Goal: Task Accomplishment & Management: Manage account settings

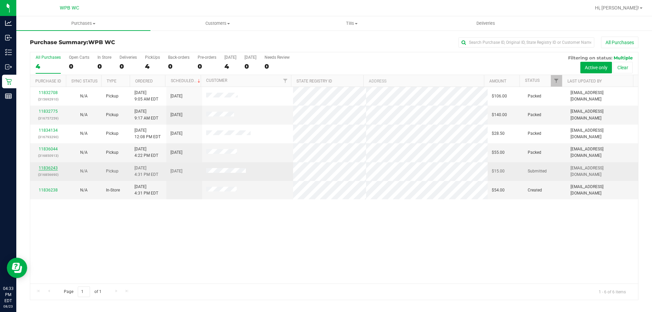
click at [53, 170] on link "11836243" at bounding box center [48, 168] width 19 height 5
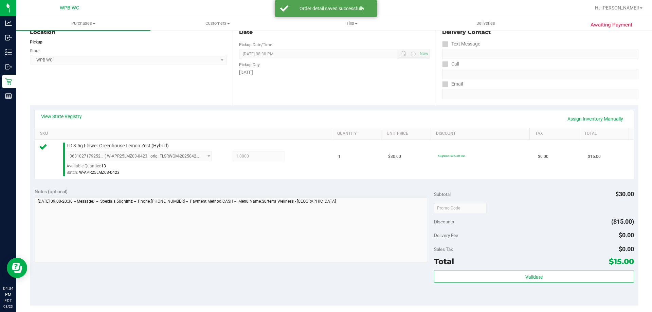
scroll to position [243, 0]
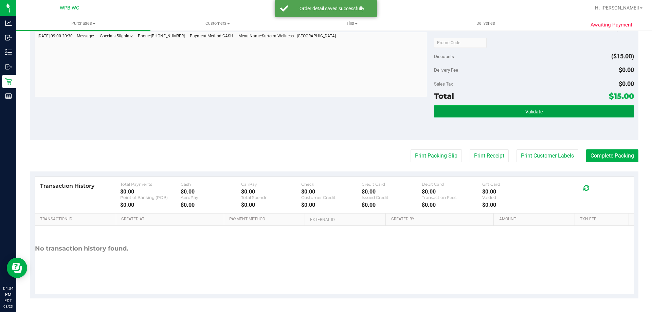
drag, startPoint x: 484, startPoint y: 113, endPoint x: 481, endPoint y: 109, distance: 4.9
click at [484, 112] on button "Validate" at bounding box center [534, 111] width 200 height 12
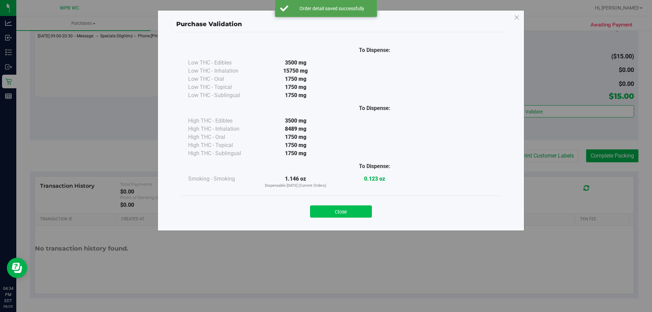
click at [355, 214] on button "Close" at bounding box center [341, 212] width 62 height 12
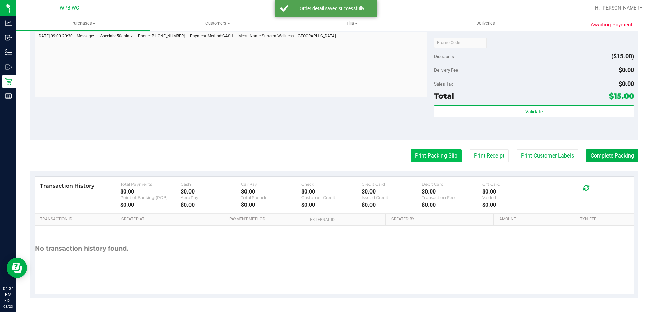
click at [437, 155] on button "Print Packing Slip" at bounding box center [436, 155] width 51 height 13
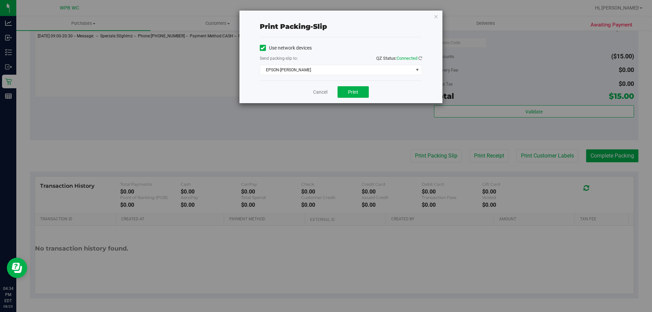
click at [354, 99] on div "Cancel Print" at bounding box center [341, 92] width 162 height 23
click at [356, 95] on button "Print" at bounding box center [353, 92] width 31 height 12
click at [320, 86] on div "Cancel Print" at bounding box center [341, 92] width 162 height 23
click at [321, 89] on link "Cancel" at bounding box center [320, 92] width 14 height 7
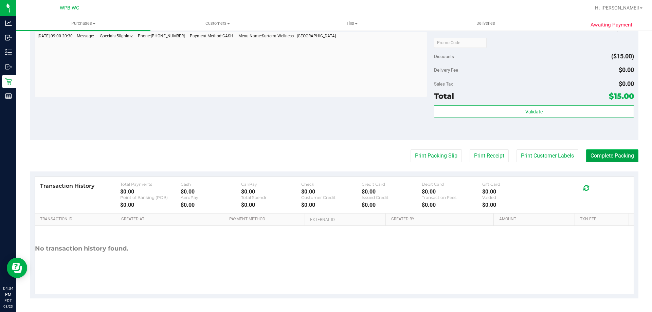
click at [613, 158] on button "Complete Packing" at bounding box center [612, 155] width 52 height 13
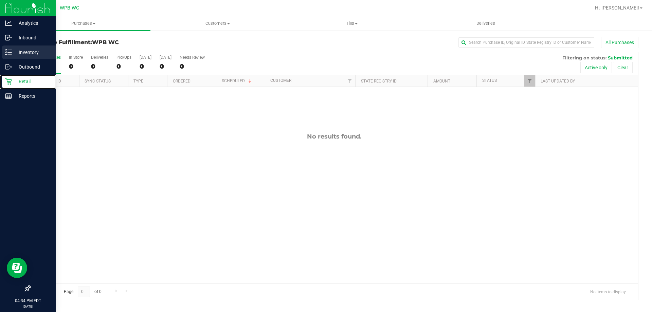
drag, startPoint x: 22, startPoint y: 86, endPoint x: 30, endPoint y: 54, distance: 33.3
click at [22, 86] on div "Retail" at bounding box center [29, 82] width 54 height 14
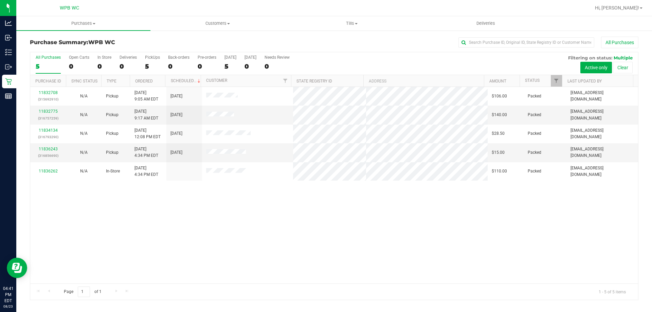
click at [397, 272] on div "11832708 (315692910) N/A Pickup [DATE] 9:05 AM EDT 8/23/2025 $106.00 Packed [EM…" at bounding box center [334, 185] width 608 height 197
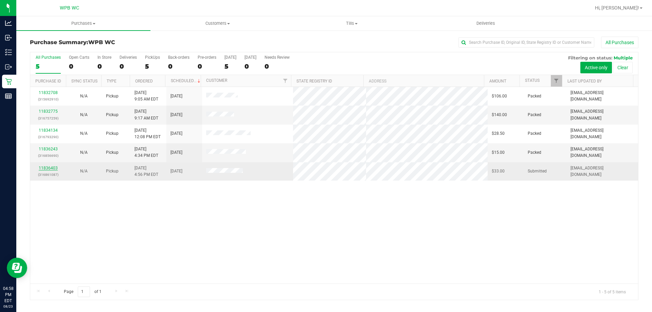
click at [53, 166] on link "11836403" at bounding box center [48, 168] width 19 height 5
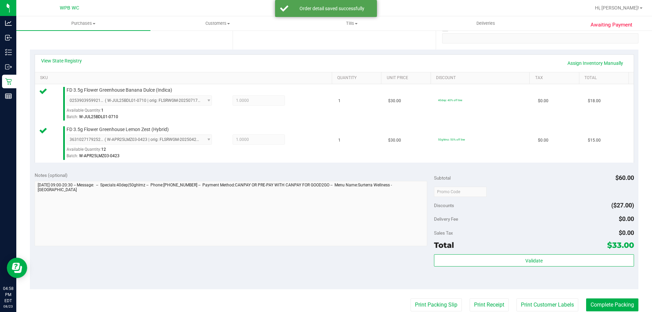
scroll to position [170, 0]
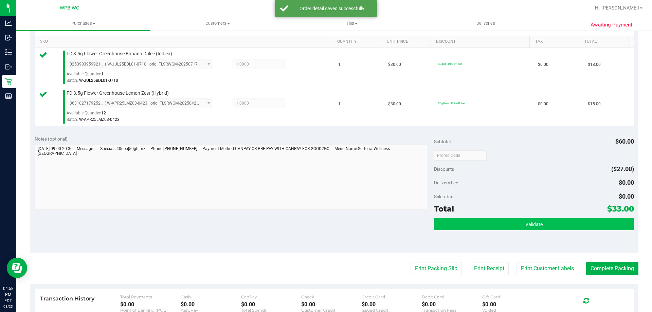
drag, startPoint x: 479, startPoint y: 211, endPoint x: 476, endPoint y: 222, distance: 11.2
click at [478, 219] on div "Subtotal $60.00 Discounts ($27.00) Delivery Fee $0.00 Sales Tax $0.00 Total $33…" at bounding box center [534, 192] width 200 height 113
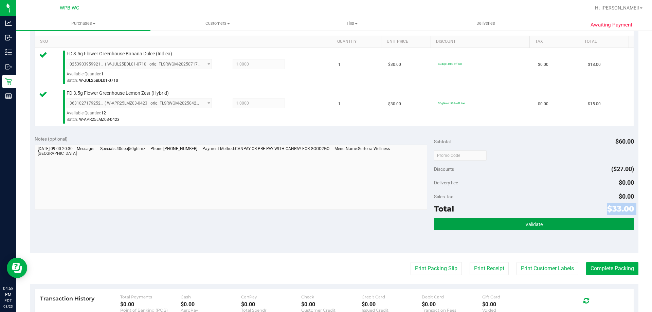
click at [476, 223] on button "Validate" at bounding box center [534, 224] width 200 height 12
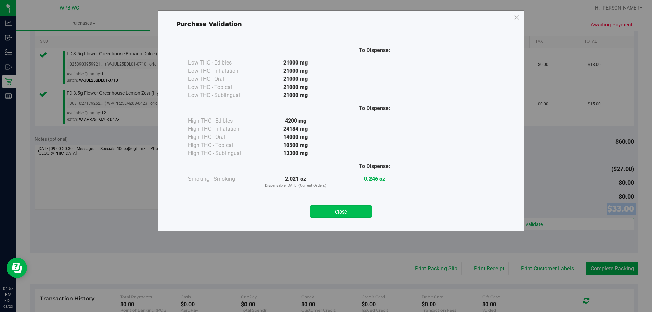
click at [356, 210] on button "Close" at bounding box center [341, 212] width 62 height 12
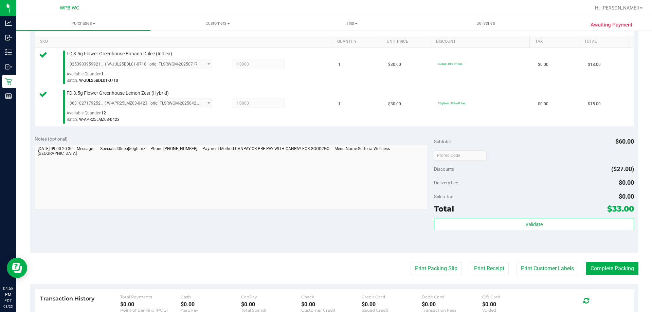
drag, startPoint x: 451, startPoint y: 282, endPoint x: 445, endPoint y: 270, distance: 13.8
click at [451, 282] on purchase-details "Back Edit Purchase Cancel Purchase View Profile # 11836403 BioTrack ID: - Submi…" at bounding box center [334, 139] width 609 height 545
click at [445, 270] on button "Print Packing Slip" at bounding box center [436, 268] width 51 height 13
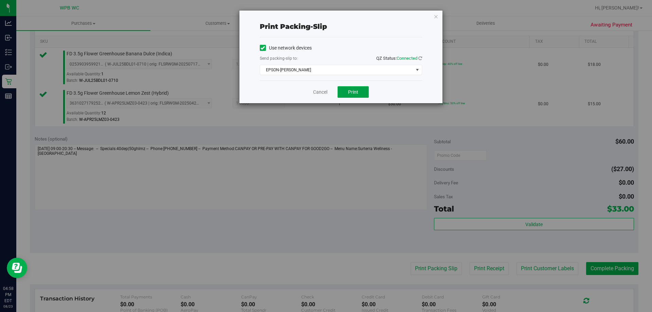
click at [348, 93] on button "Print" at bounding box center [353, 92] width 31 height 12
click at [316, 89] on link "Cancel" at bounding box center [320, 92] width 14 height 7
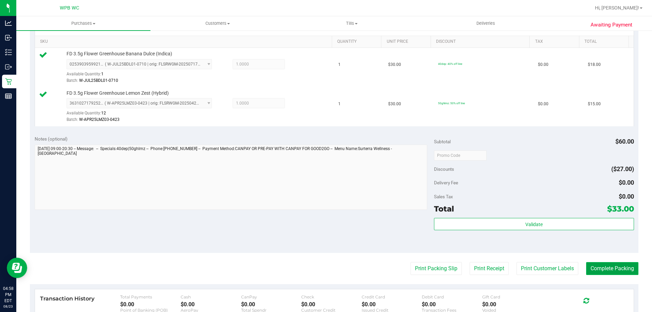
click at [606, 270] on button "Complete Packing" at bounding box center [612, 268] width 52 height 13
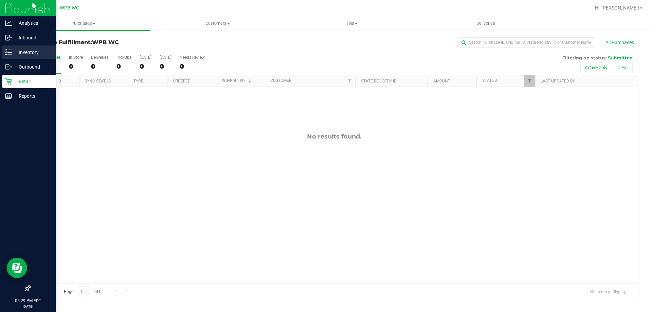
click at [30, 50] on p "Inventory" at bounding box center [32, 52] width 41 height 8
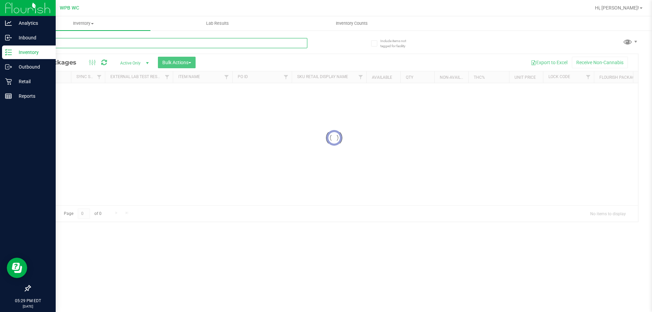
click at [65, 43] on div "Inventory All packages All inventory Waste log Create inventory Lab Results Inv…" at bounding box center [334, 164] width 636 height 296
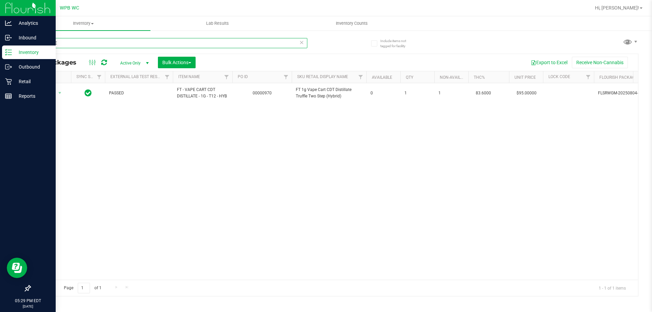
type input "TRUFFLE"
click at [193, 132] on div "Action Action Adjust qty Create package Edit attributes Global inventory Locate…" at bounding box center [334, 181] width 608 height 197
click at [200, 126] on div "Action Action Adjust qty Create package Edit attributes Global inventory Locate…" at bounding box center [334, 181] width 608 height 197
click at [29, 76] on div "Retail" at bounding box center [29, 82] width 54 height 14
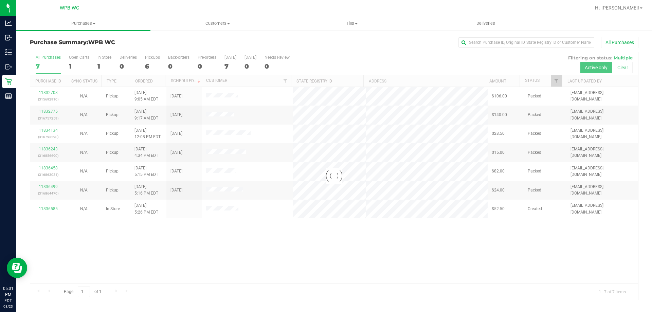
click at [230, 263] on div at bounding box center [334, 176] width 608 height 248
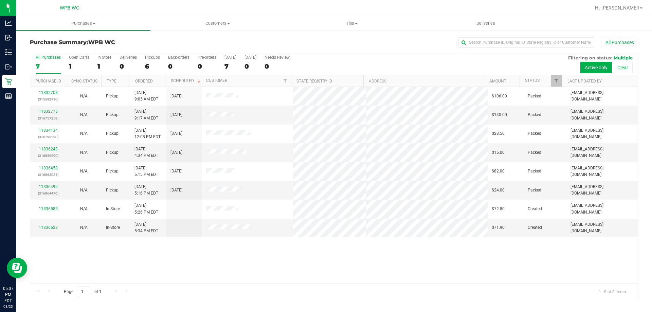
click at [341, 253] on div "11832708 (315692910) N/A Pickup [DATE] 9:05 AM EDT 8/23/2025 $106.00 Packed [EM…" at bounding box center [334, 185] width 608 height 197
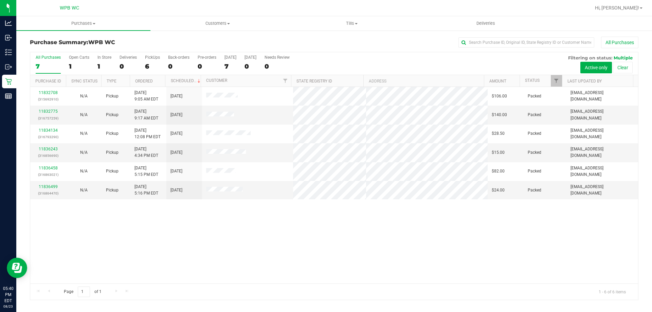
click at [268, 251] on div "11832708 (315692910) N/A Pickup [DATE] 9:05 AM EDT 8/23/2025 $106.00 Packed [EM…" at bounding box center [334, 185] width 608 height 197
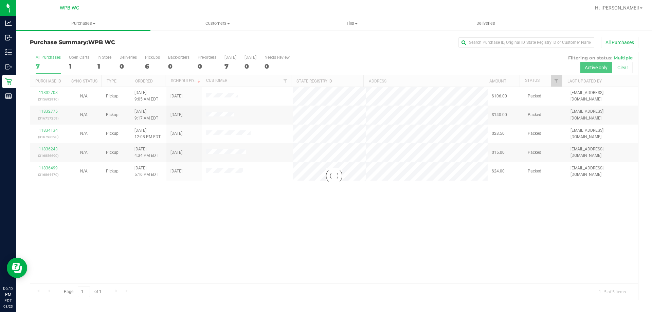
click at [300, 219] on div at bounding box center [334, 176] width 608 height 248
